Goal: Information Seeking & Learning: Find specific fact

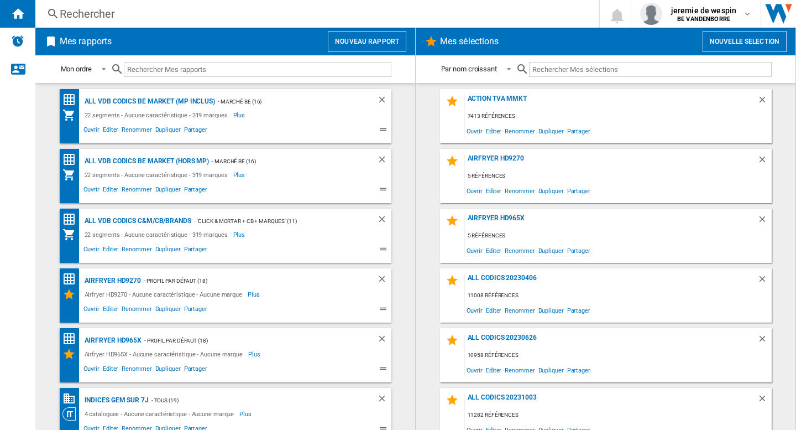
click at [316, 18] on div "Rechercher" at bounding box center [315, 13] width 510 height 15
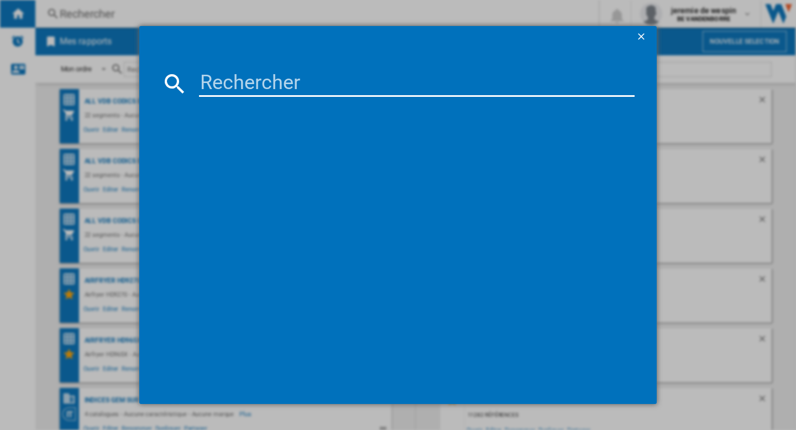
click at [262, 97] on md-dialog-content at bounding box center [398, 226] width 518 height 356
click at [265, 84] on input at bounding box center [417, 83] width 436 height 27
paste input "SAMSUNG GALAXY TAB S10 LITE ROUGE 128GO 10.9""
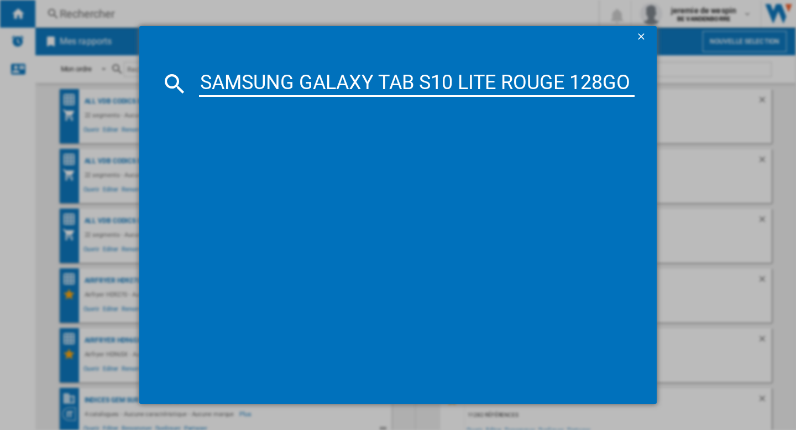
scroll to position [0, 49]
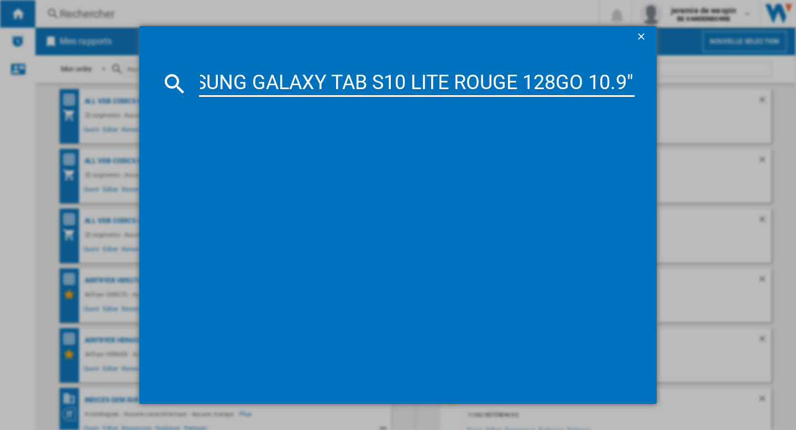
type input "SAMSUNG GALAXY TAB S10 LITE ROUGE 128GO 10.9""
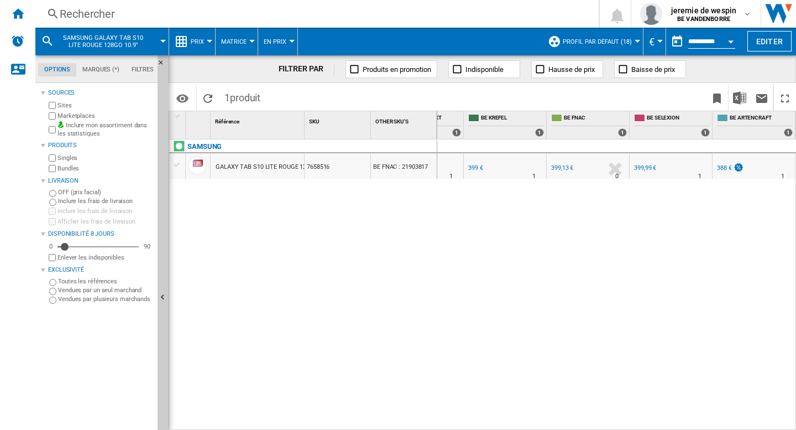
scroll to position [0, 304]
drag, startPoint x: 66, startPoint y: 247, endPoint x: 57, endPoint y: 248, distance: 9.5
click at [57, 248] on div "Disponibilité" at bounding box center [57, 246] width 11 height 11
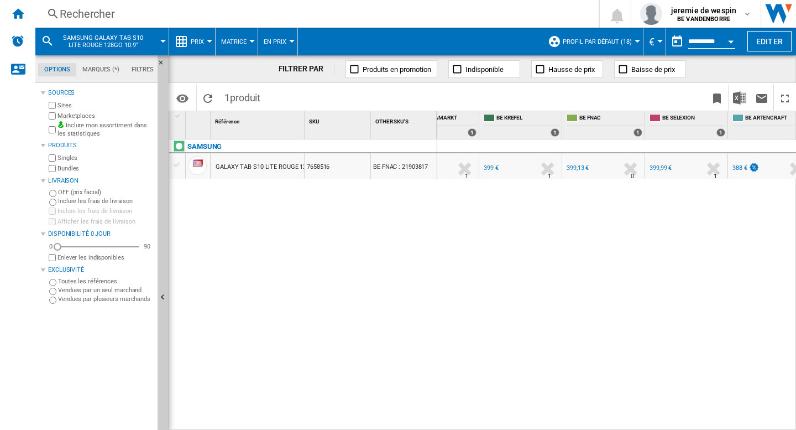
scroll to position [0, 304]
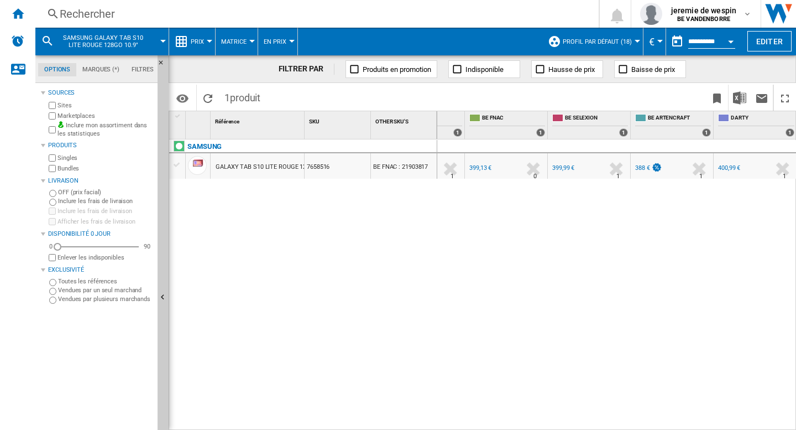
click at [226, 336] on div "SAMSUNG GALAXY TAB S10 LITE ROUGE 128GO 10.9" 7658516 BE FNAC : 21903817" at bounding box center [303, 281] width 268 height 285
click at [701, 22] on b "BE VANDENBORRE" at bounding box center [703, 18] width 53 height 7
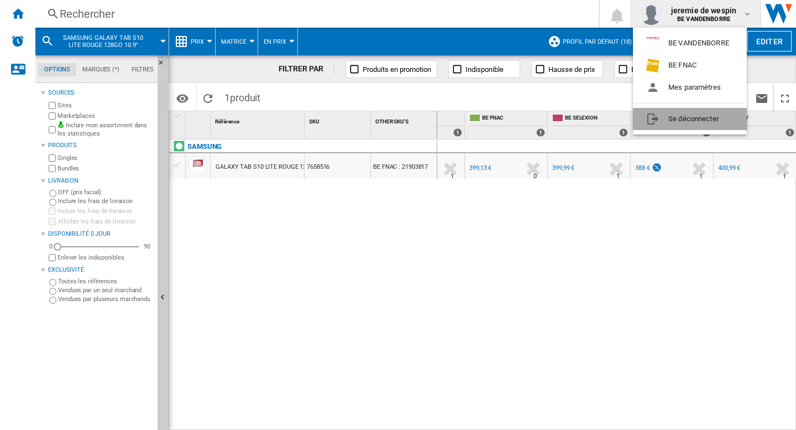
click at [682, 123] on button "Se déconnecter" at bounding box center [690, 119] width 114 height 22
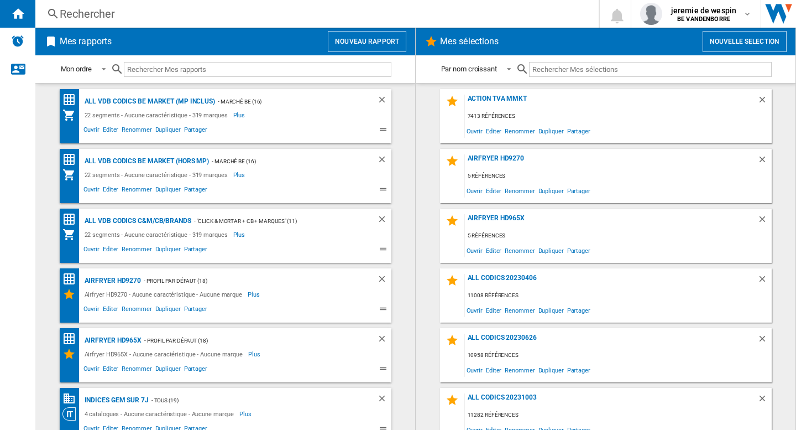
click at [200, 11] on div "Rechercher" at bounding box center [315, 13] width 510 height 15
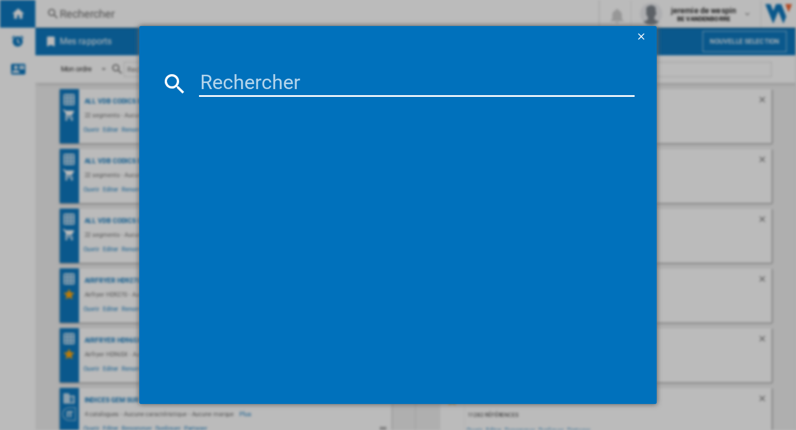
click at [217, 86] on input at bounding box center [417, 83] width 436 height 27
paste input "SAMSUNG GALAXY TAB S10 LITE ROUGE 128GO 10.9""
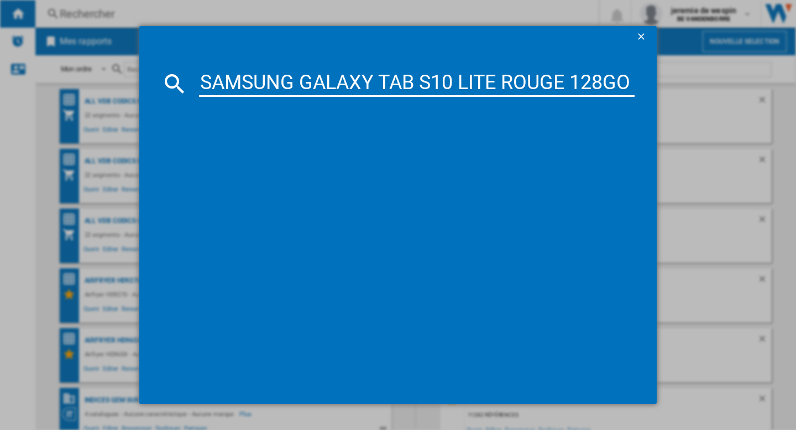
scroll to position [0, 49]
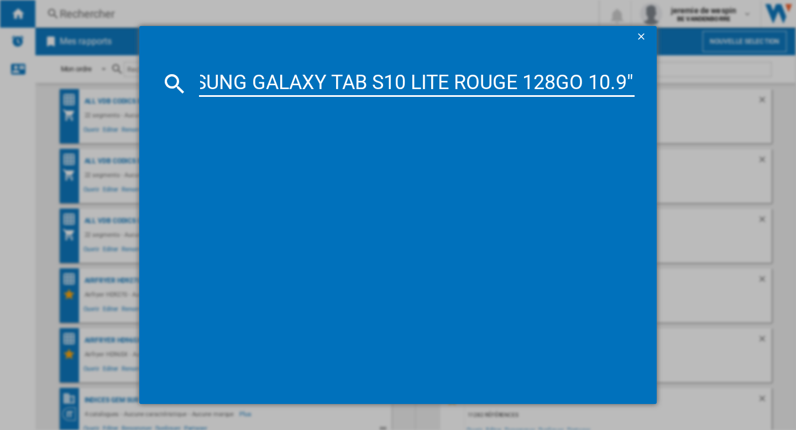
type input "SAMSUNG GALAXY TAB S10 LITE ROUGE 128GO 10.9""
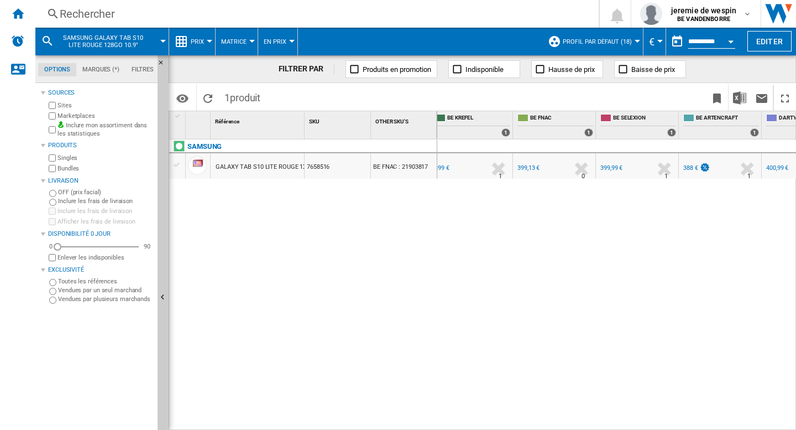
scroll to position [0, 263]
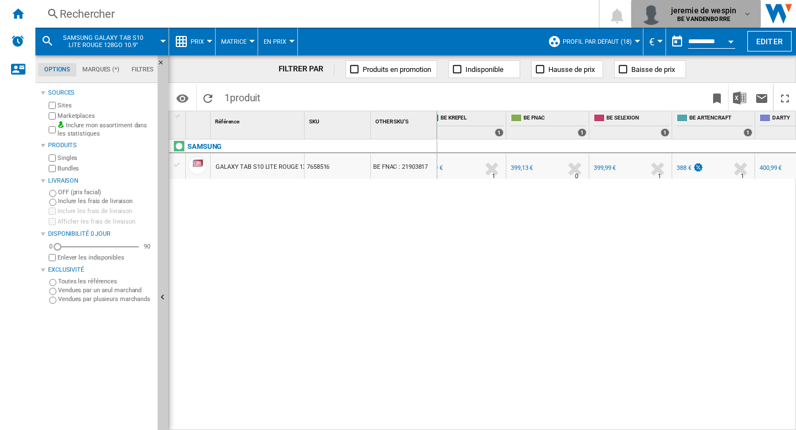
click at [743, 12] on div "[PERSON_NAME] BE VANDENBORRE" at bounding box center [705, 14] width 76 height 18
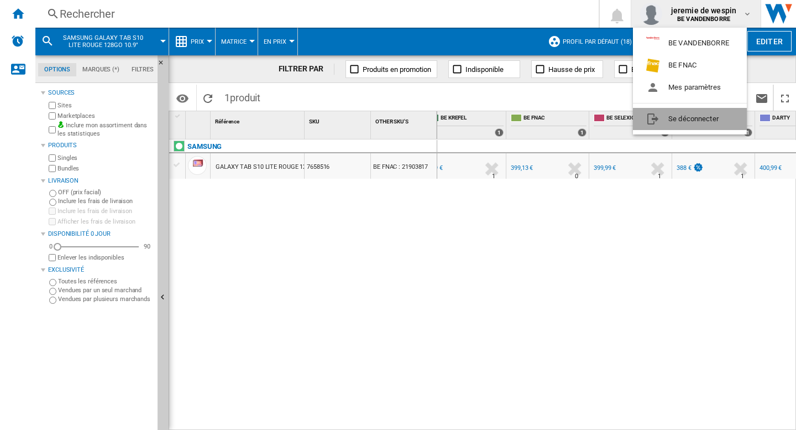
click at [686, 120] on button "Se déconnecter" at bounding box center [690, 119] width 114 height 22
